Goal: Check status

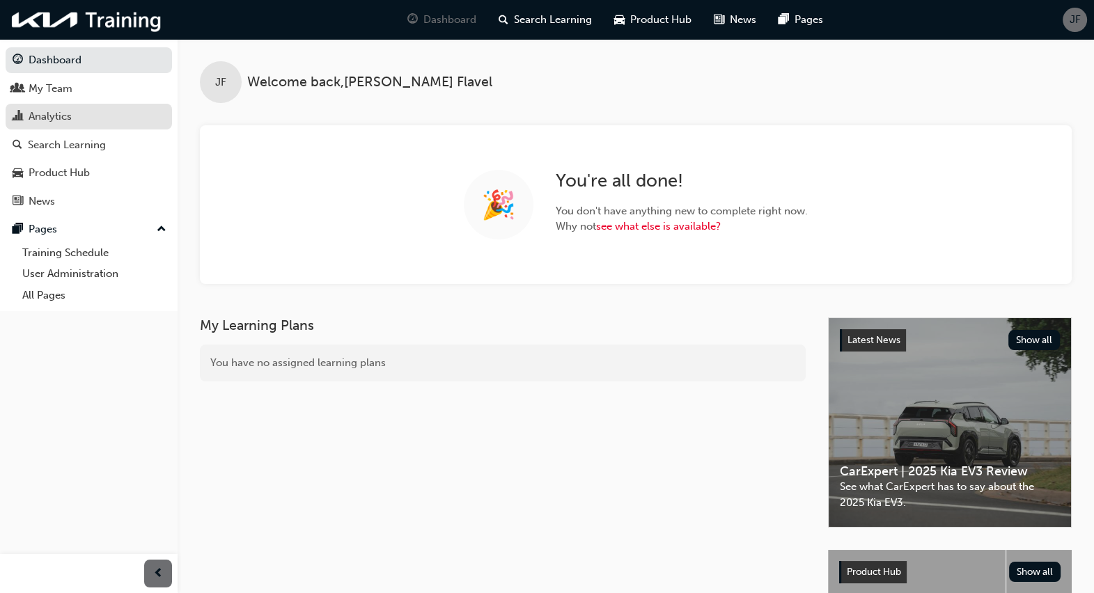
click at [78, 118] on div "Analytics" at bounding box center [89, 116] width 153 height 17
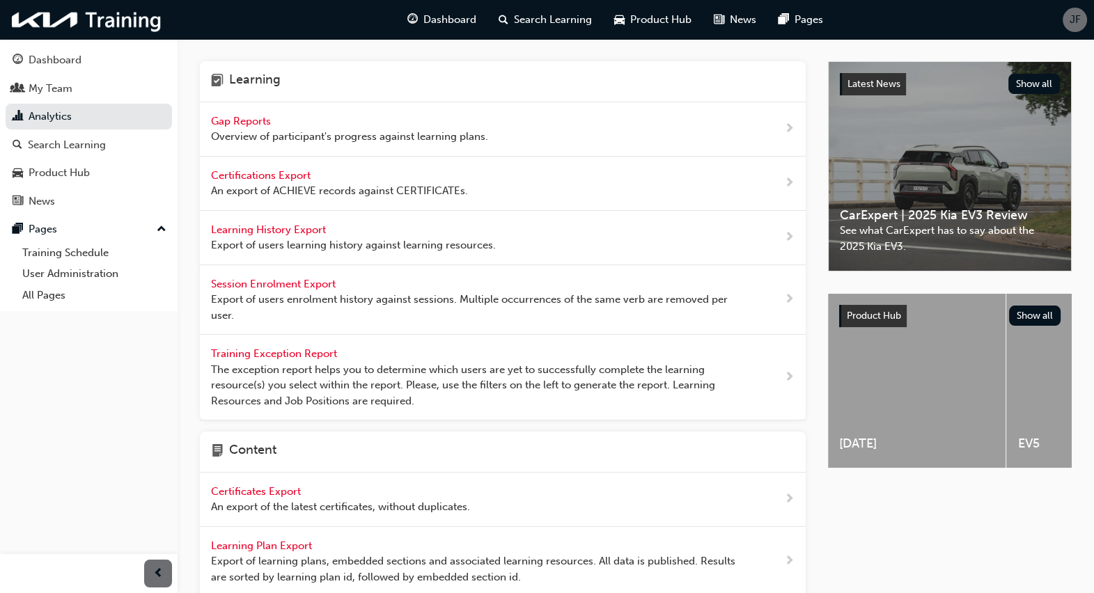
click at [248, 127] on span "Gap Reports" at bounding box center [242, 121] width 63 height 13
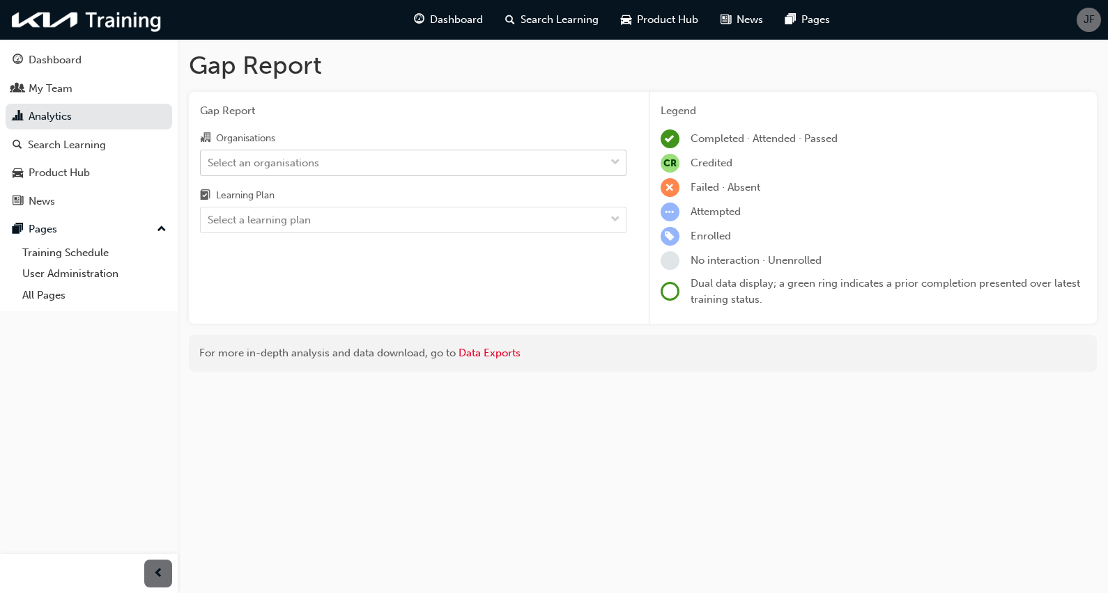
click at [482, 159] on div "Select an organisations" at bounding box center [403, 162] width 404 height 24
click at [209, 159] on input "Organisations Select an organisations" at bounding box center [208, 162] width 1 height 12
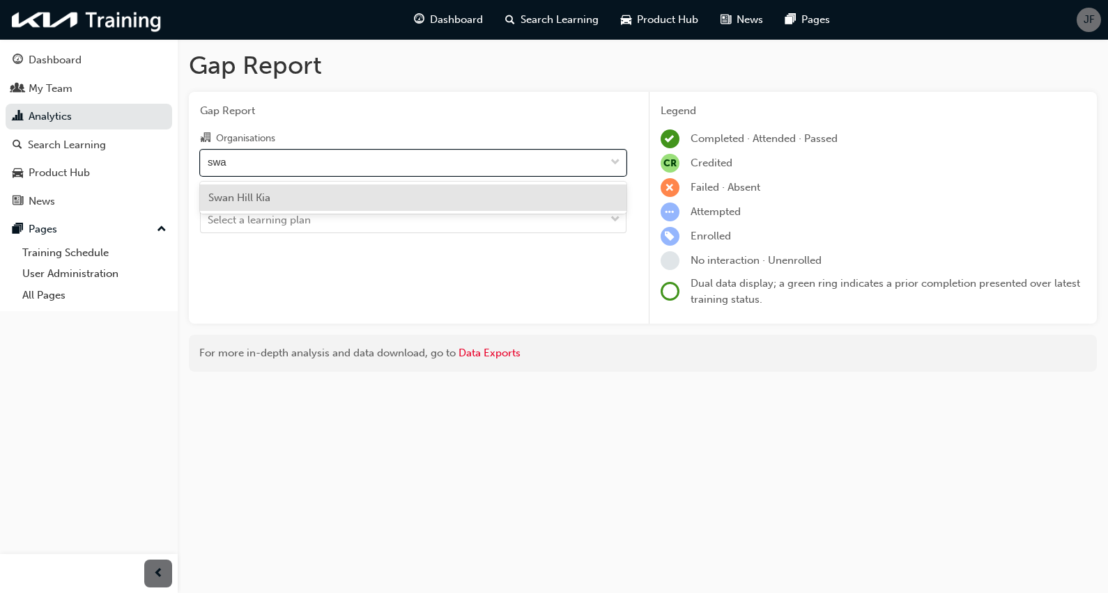
type input "swan"
click at [476, 192] on div "Swan Hill Kia" at bounding box center [413, 198] width 426 height 27
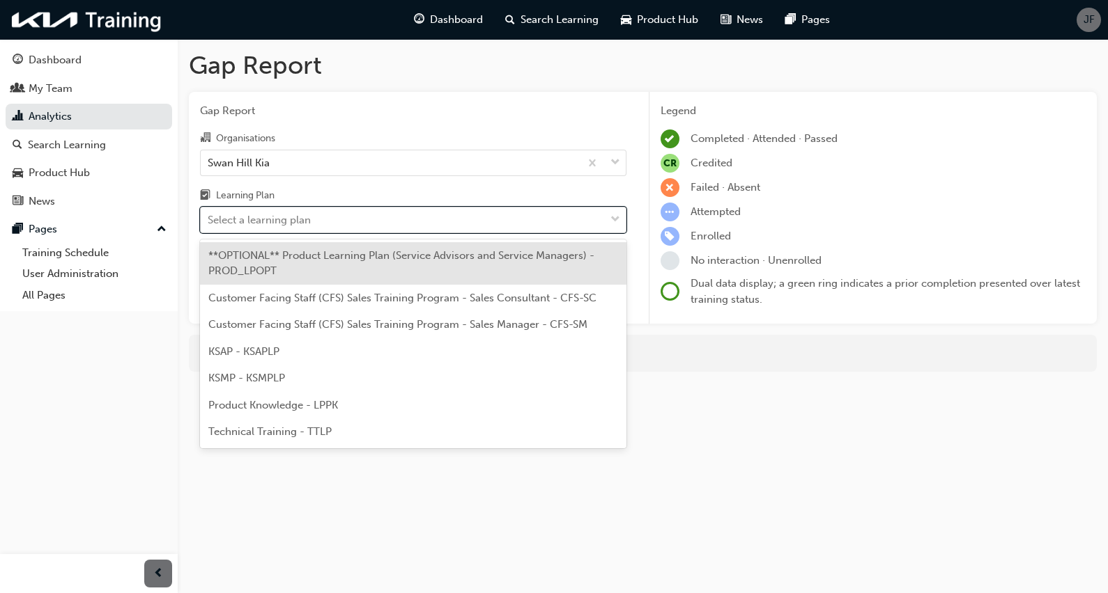
click at [476, 230] on div "Select a learning plan" at bounding box center [403, 220] width 404 height 24
click at [209, 226] on input "Learning Plan option **OPTIONAL** Product Learning Plan (Service Advisors and S…" at bounding box center [208, 220] width 1 height 12
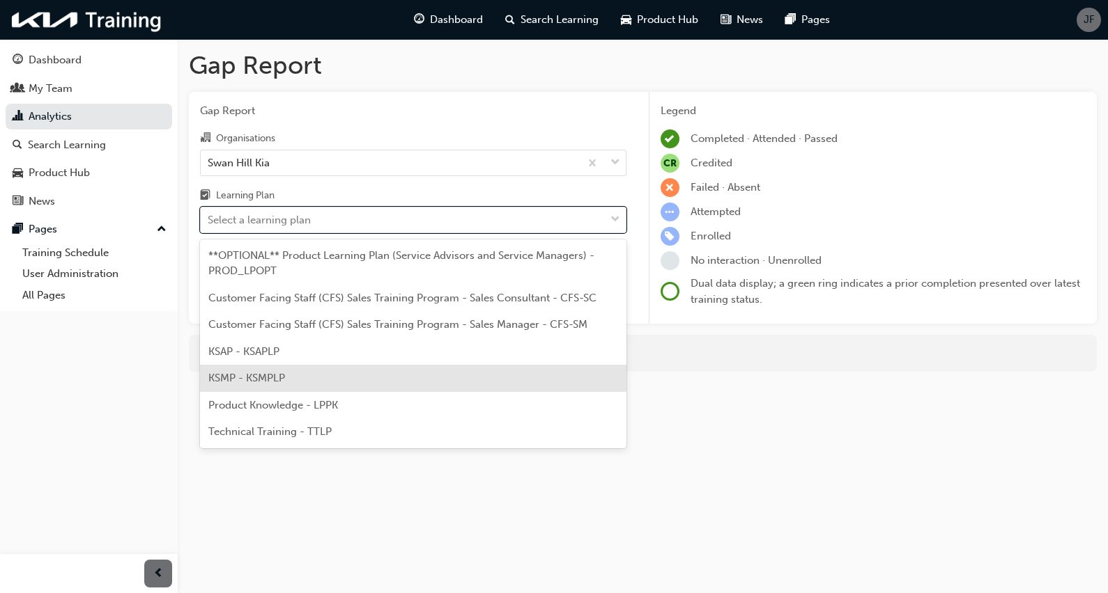
click at [441, 365] on div "KSMP - KSMPLP" at bounding box center [413, 378] width 426 height 27
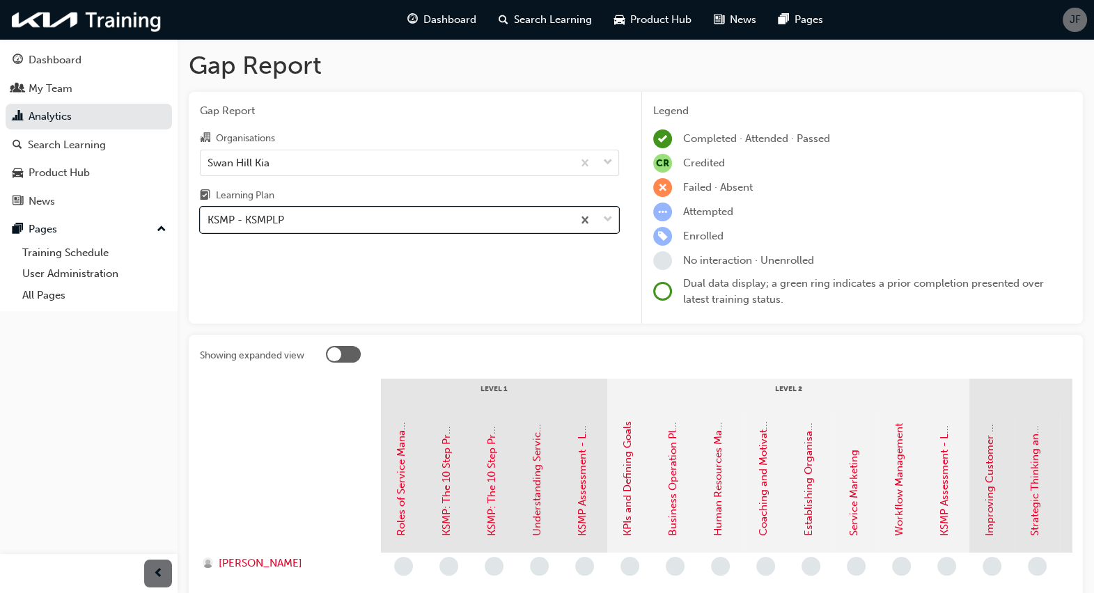
click at [606, 219] on span "down-icon" at bounding box center [608, 220] width 10 height 18
click at [209, 219] on input "Learning Plan option KSMP - KSMPLP, selected. 0 results available. Select is fo…" at bounding box center [208, 220] width 1 height 12
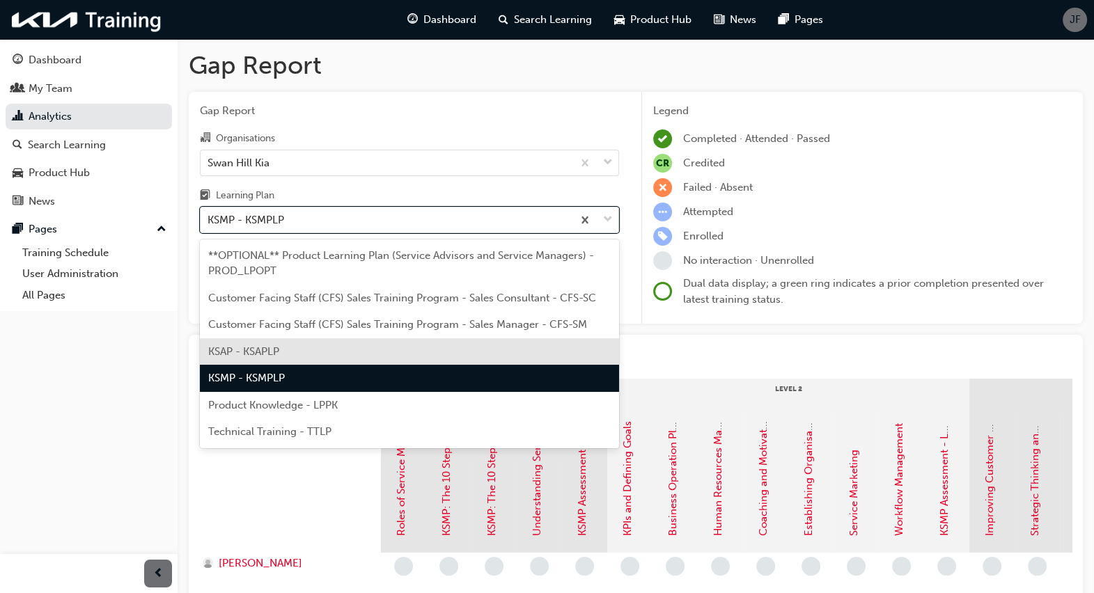
click at [458, 345] on div "KSAP - KSAPLP" at bounding box center [409, 352] width 419 height 27
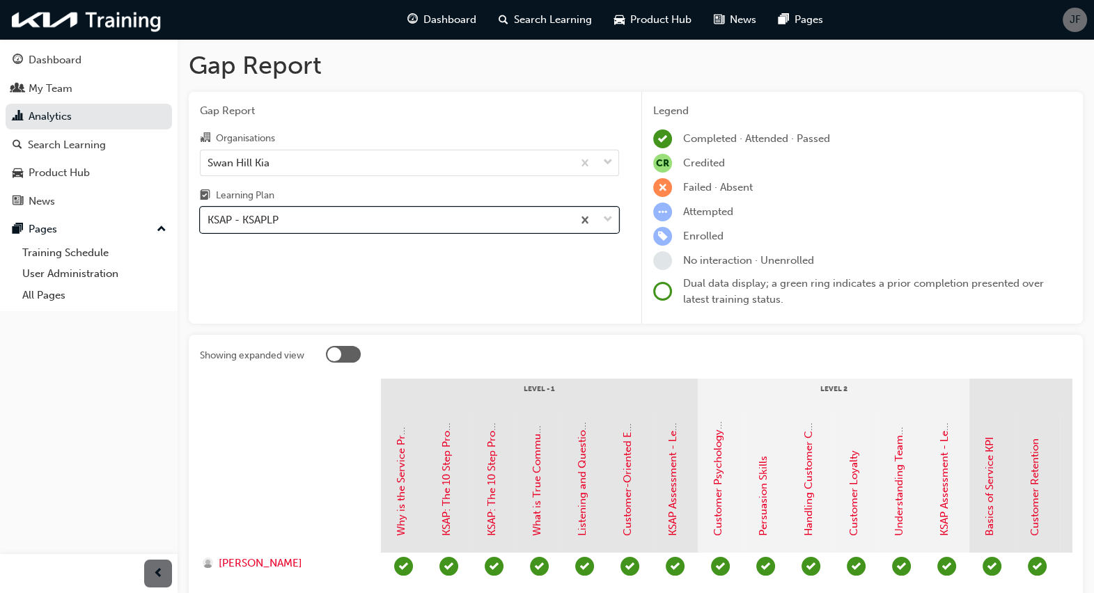
click at [607, 217] on span "down-icon" at bounding box center [608, 220] width 10 height 18
click at [209, 217] on input "Learning Plan option KSAP - KSAPLP, selected. 0 results available. Select is fo…" at bounding box center [208, 220] width 1 height 12
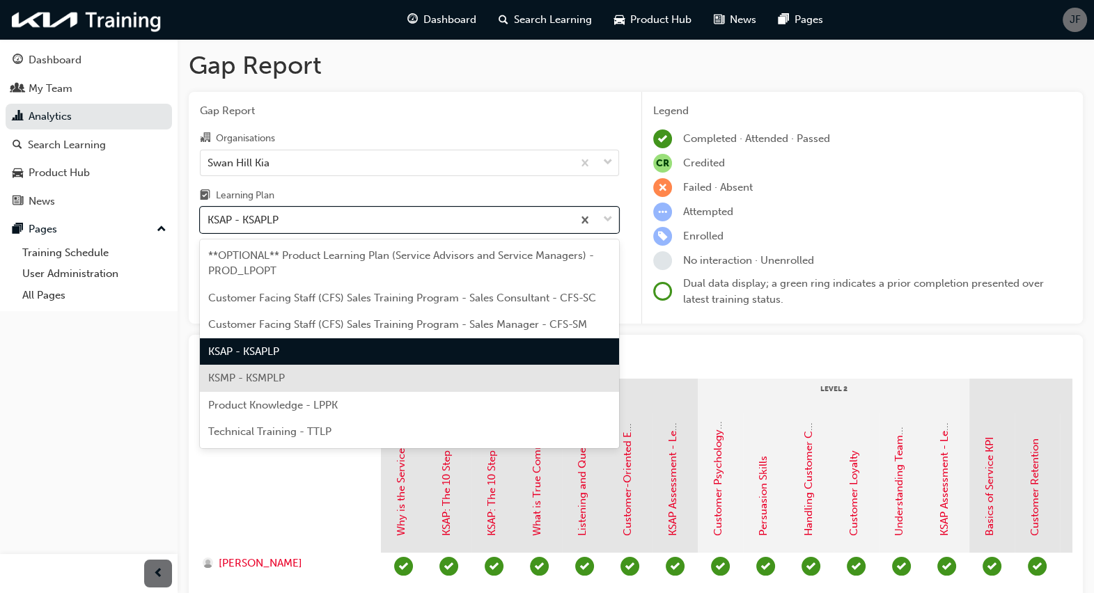
click at [491, 371] on div "KSMP - KSMPLP" at bounding box center [409, 378] width 419 height 27
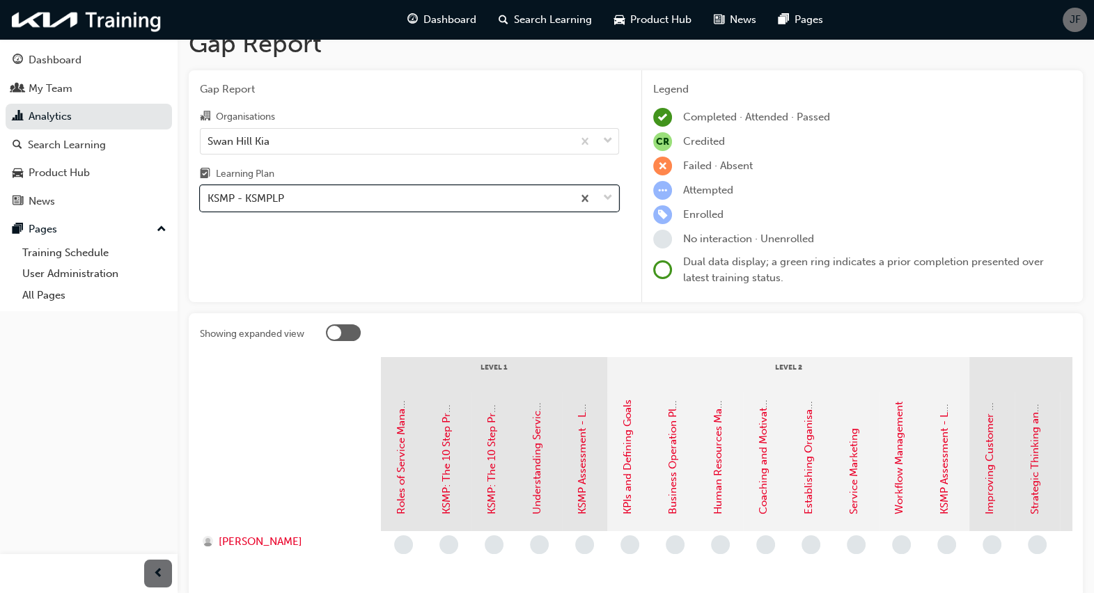
scroll to position [24, 0]
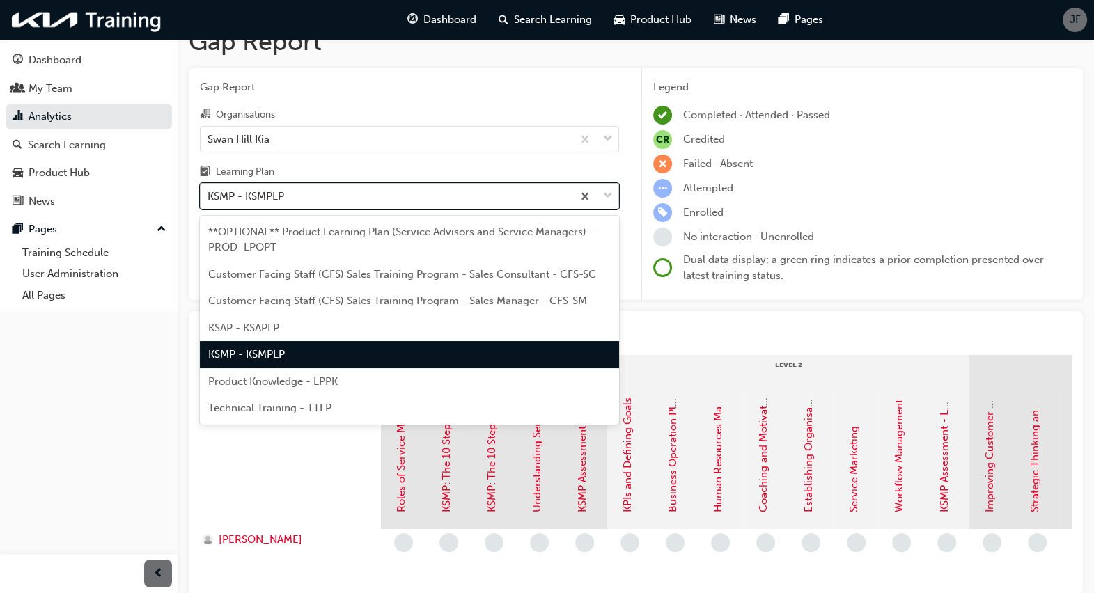
click at [603, 194] on div at bounding box center [596, 196] width 46 height 25
click at [209, 194] on input "Learning Plan option KSMP - KSMPLP, selected. option KSMP - KSMPLP focused, 5 o…" at bounding box center [208, 196] width 1 height 12
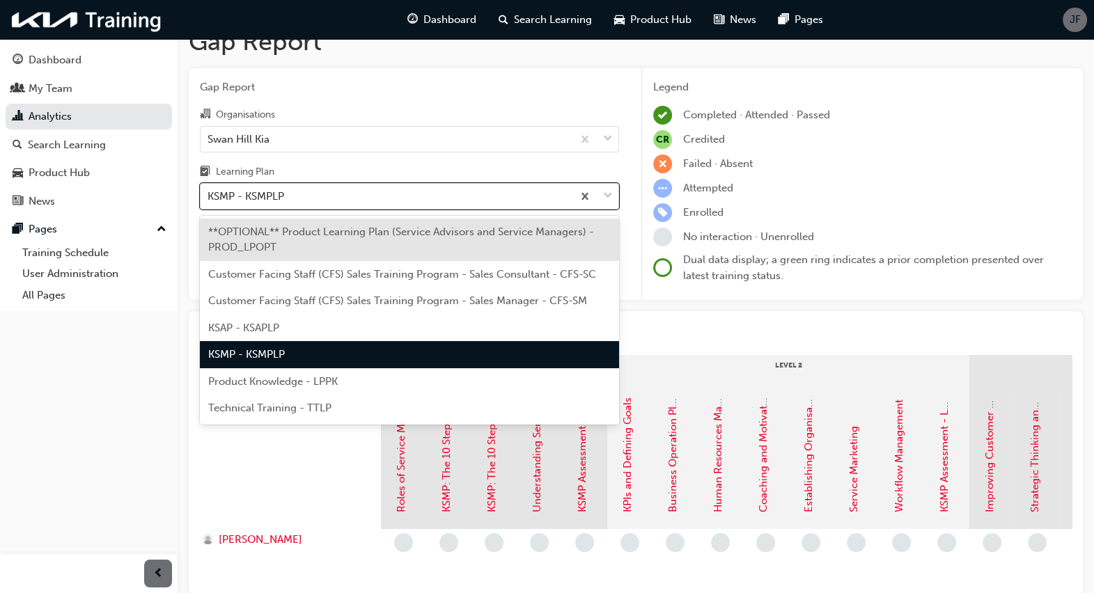
click at [544, 168] on div "Learning Plan" at bounding box center [409, 174] width 419 height 20
click at [209, 190] on input "Learning Plan option KSMP - KSMPLP, selected. option **OPTIONAL** Product Learn…" at bounding box center [208, 196] width 1 height 12
